Goal: Transaction & Acquisition: Purchase product/service

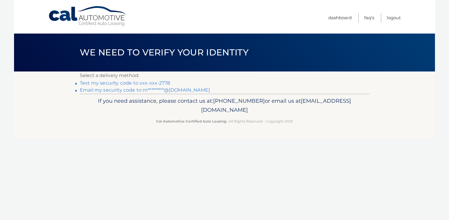
click at [156, 83] on link "Text my security code to xxx-xxx-2778" at bounding box center [125, 83] width 90 height 6
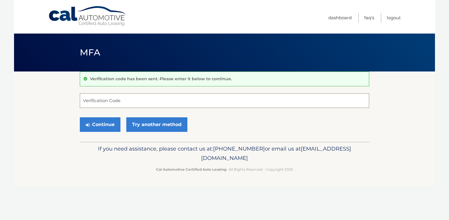
click at [166, 105] on input "Verification Code" at bounding box center [224, 100] width 289 height 15
type input "787012"
click at [105, 124] on button "Continue" at bounding box center [100, 124] width 41 height 15
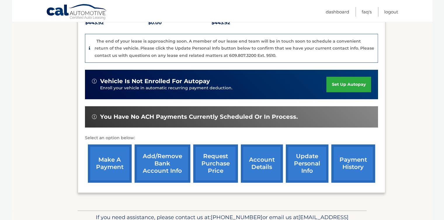
scroll to position [144, 0]
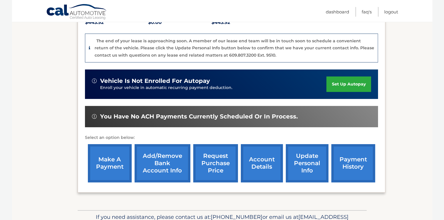
click at [102, 154] on link "make a payment" at bounding box center [110, 163] width 44 height 38
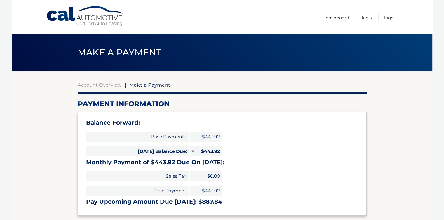
select select "OTA2ZjhlYzEtZmE5Yi00Y2Y5LWE1ZjMtODM0MzJhMjA4Y2Nm"
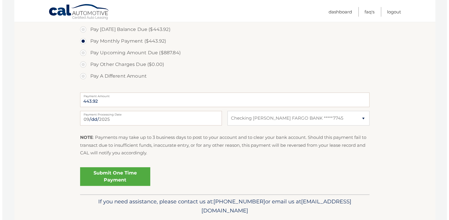
scroll to position [206, 0]
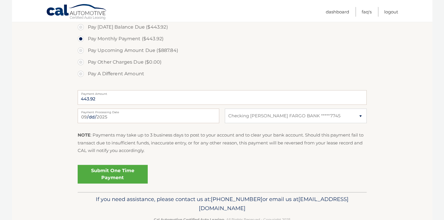
click at [117, 175] on link "Submit One Time Payment" at bounding box center [113, 174] width 70 height 19
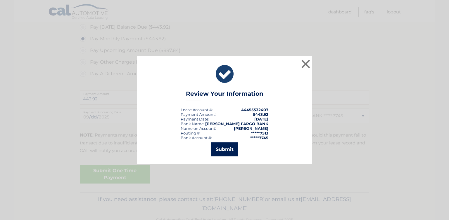
click at [225, 151] on button "Submit" at bounding box center [224, 150] width 27 height 14
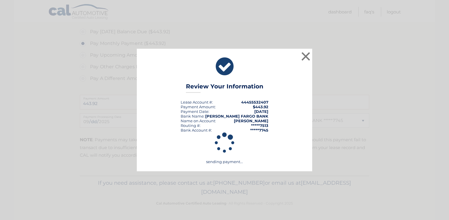
scroll to position [201, 0]
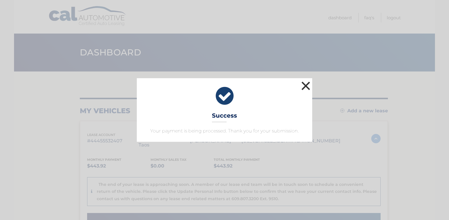
click at [305, 83] on button "×" at bounding box center [306, 86] width 12 height 12
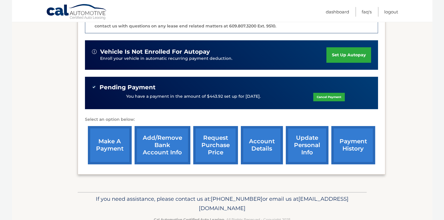
scroll to position [174, 0]
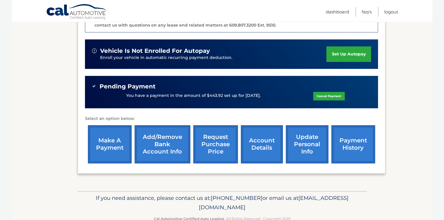
click at [262, 138] on link "account details" at bounding box center [262, 144] width 42 height 38
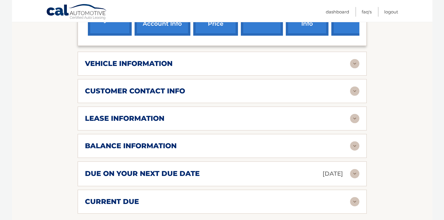
scroll to position [275, 0]
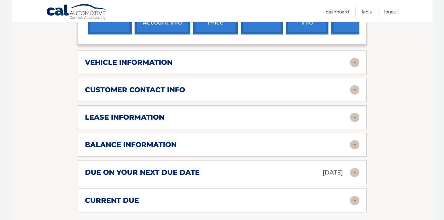
click at [234, 141] on div "balance information Payments Received 36 Payments Remaining 3 Next Payment will…" at bounding box center [222, 145] width 289 height 24
click at [355, 140] on img at bounding box center [354, 144] width 9 height 9
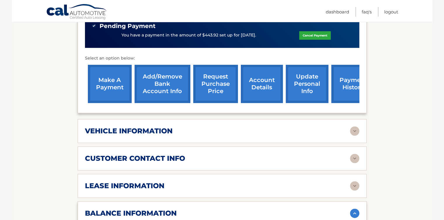
scroll to position [205, 0]
